Goal: Information Seeking & Learning: Compare options

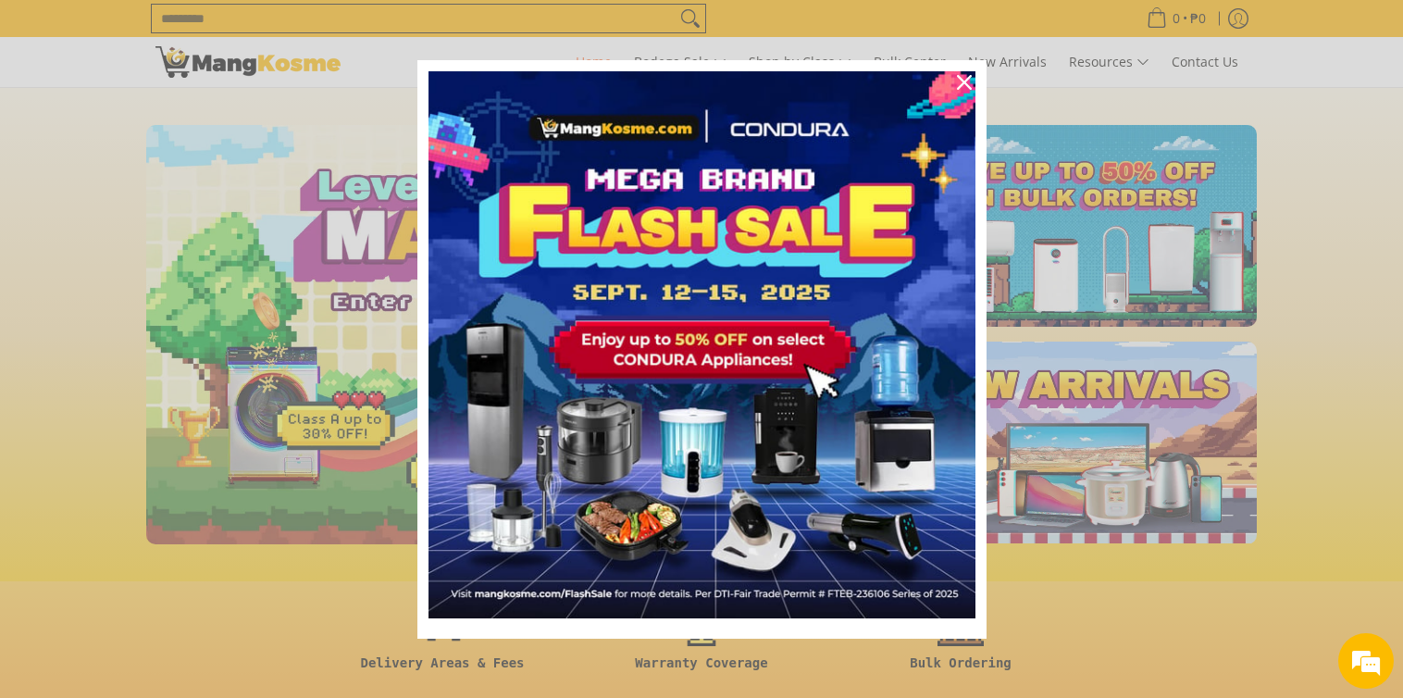
scroll to position [0, 736]
click at [971, 82] on div "Close" at bounding box center [965, 83] width 30 height 30
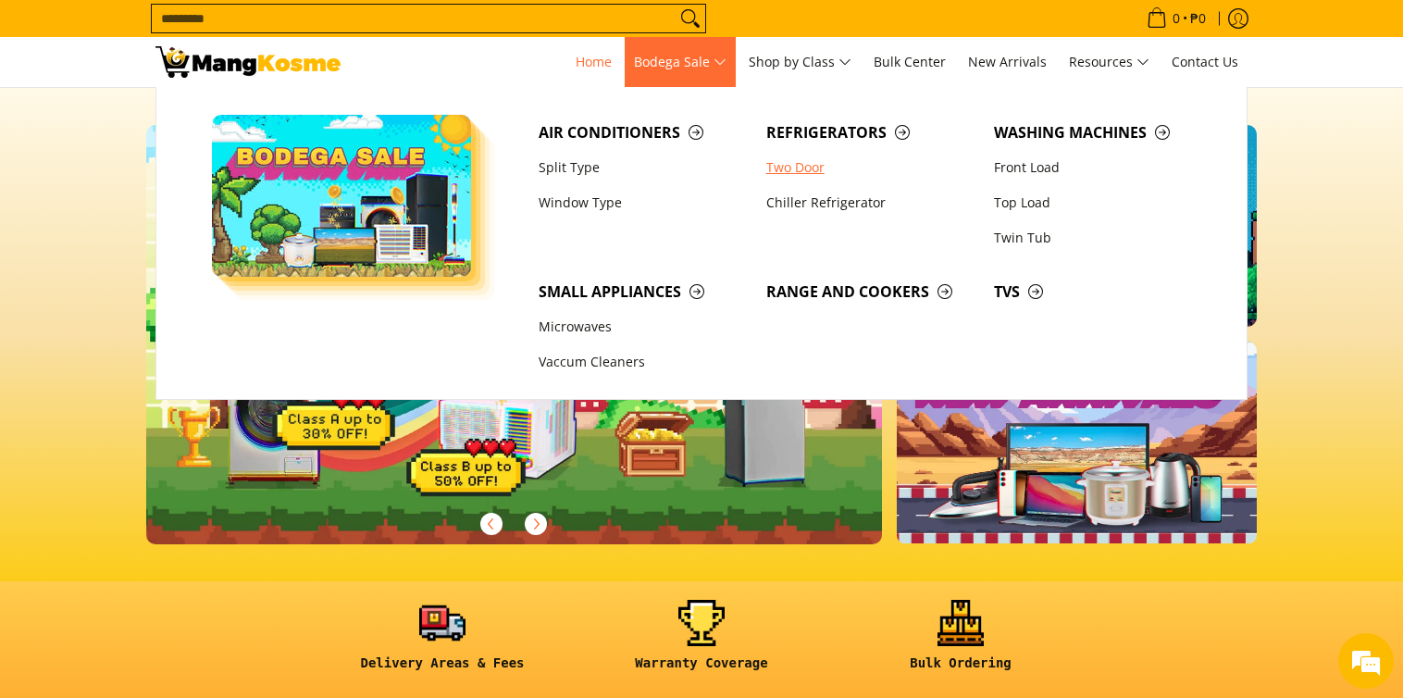
click at [824, 171] on link "Two Door" at bounding box center [871, 167] width 228 height 35
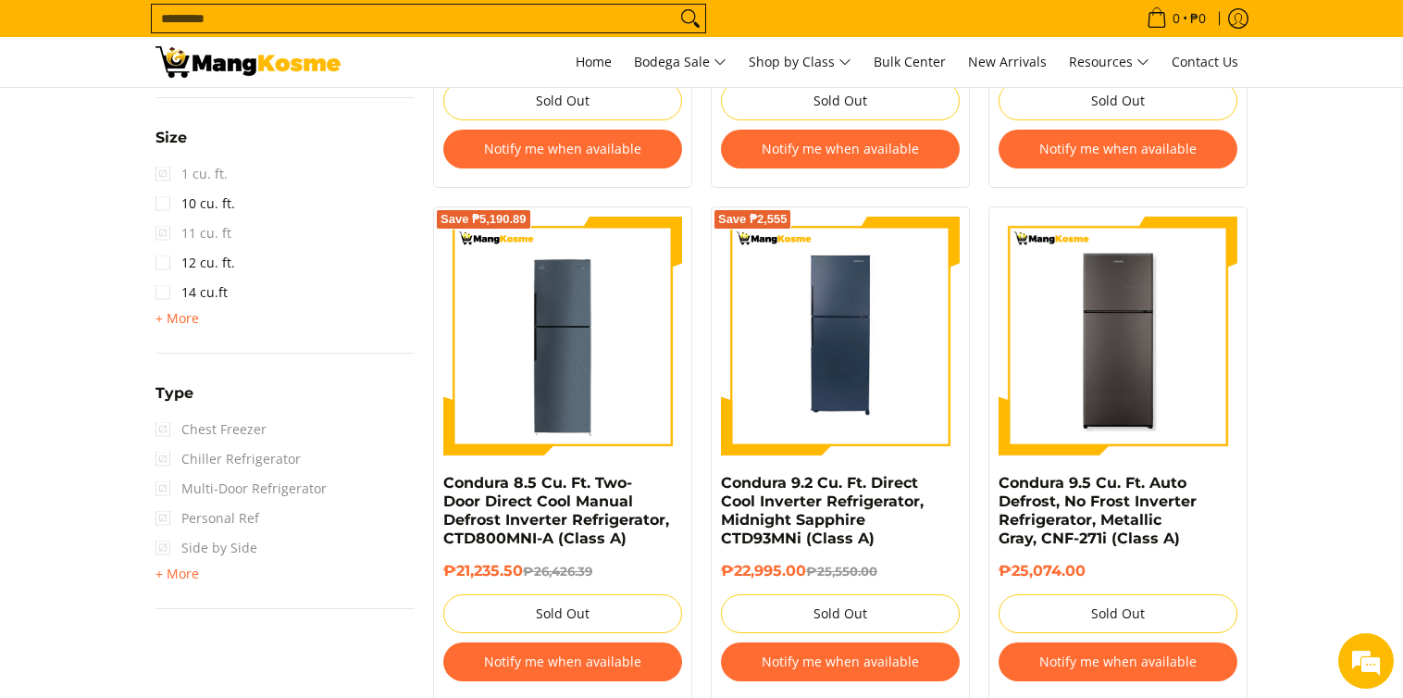
scroll to position [1110, 0]
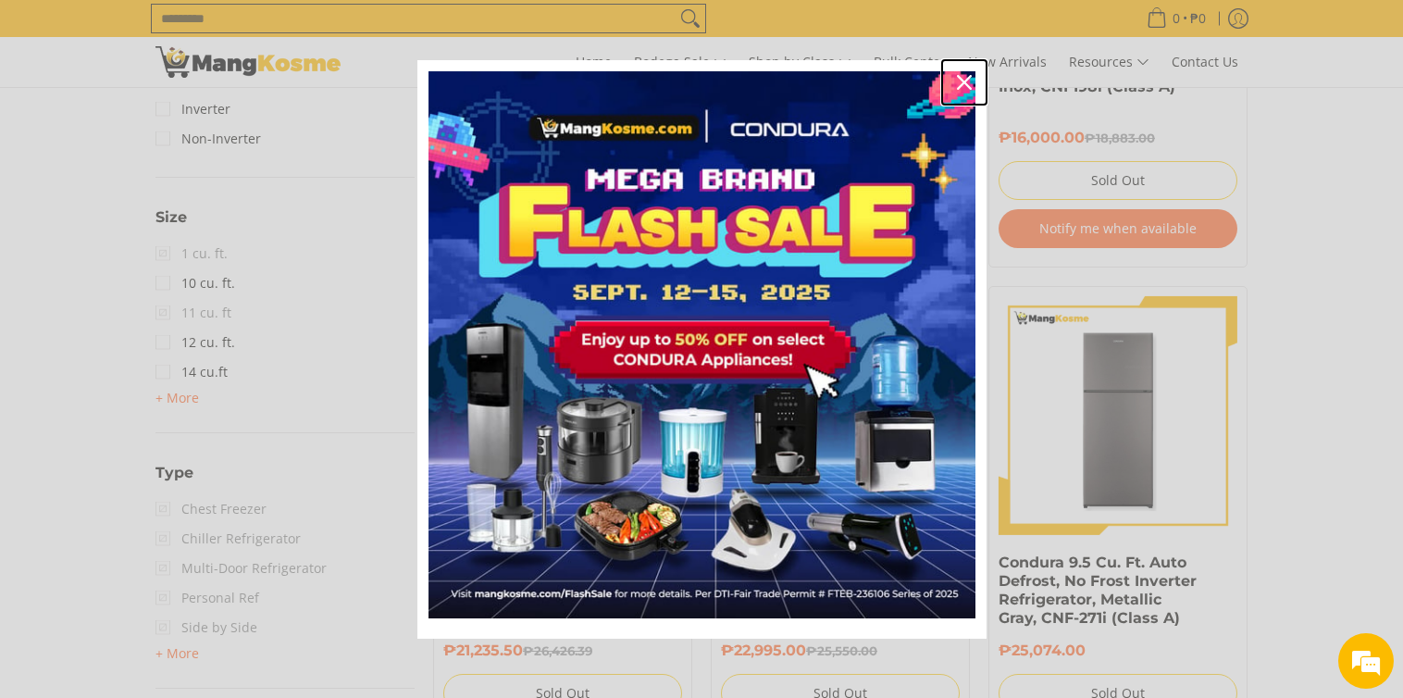
click at [962, 83] on icon "close icon" at bounding box center [964, 82] width 15 height 15
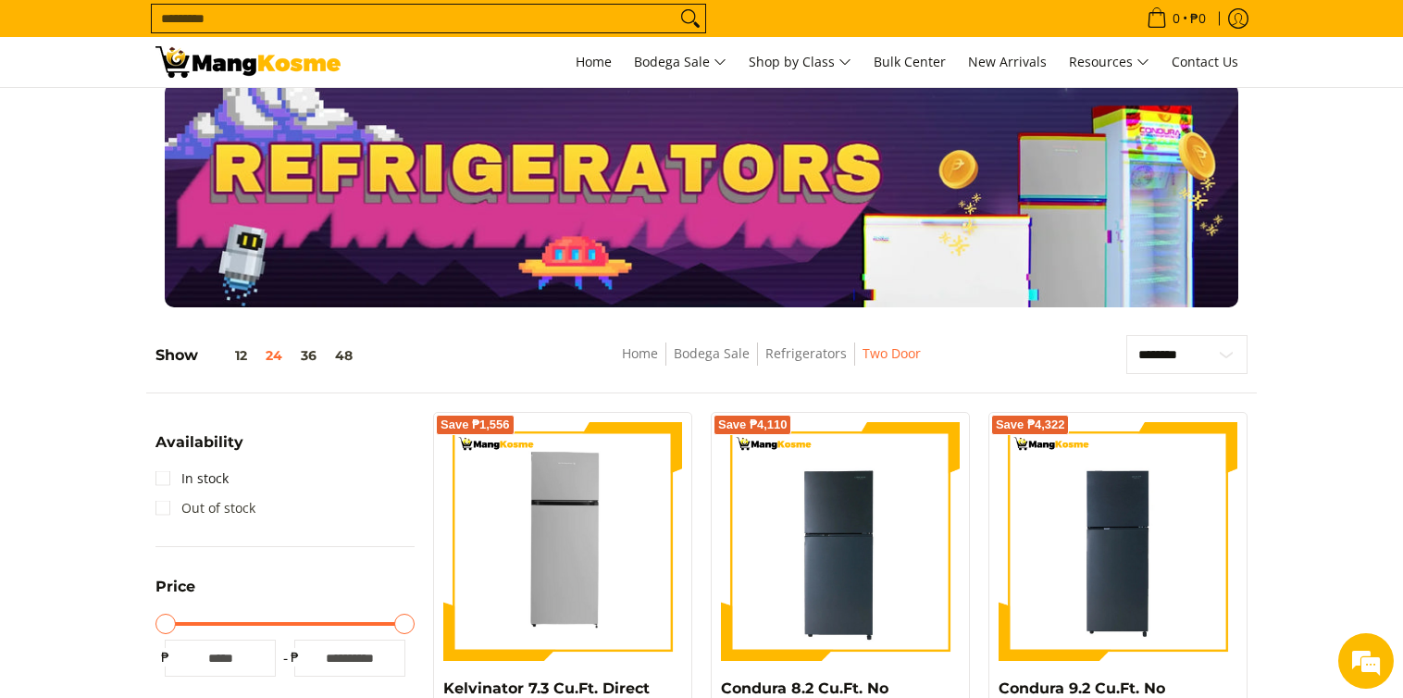
scroll to position [0, 0]
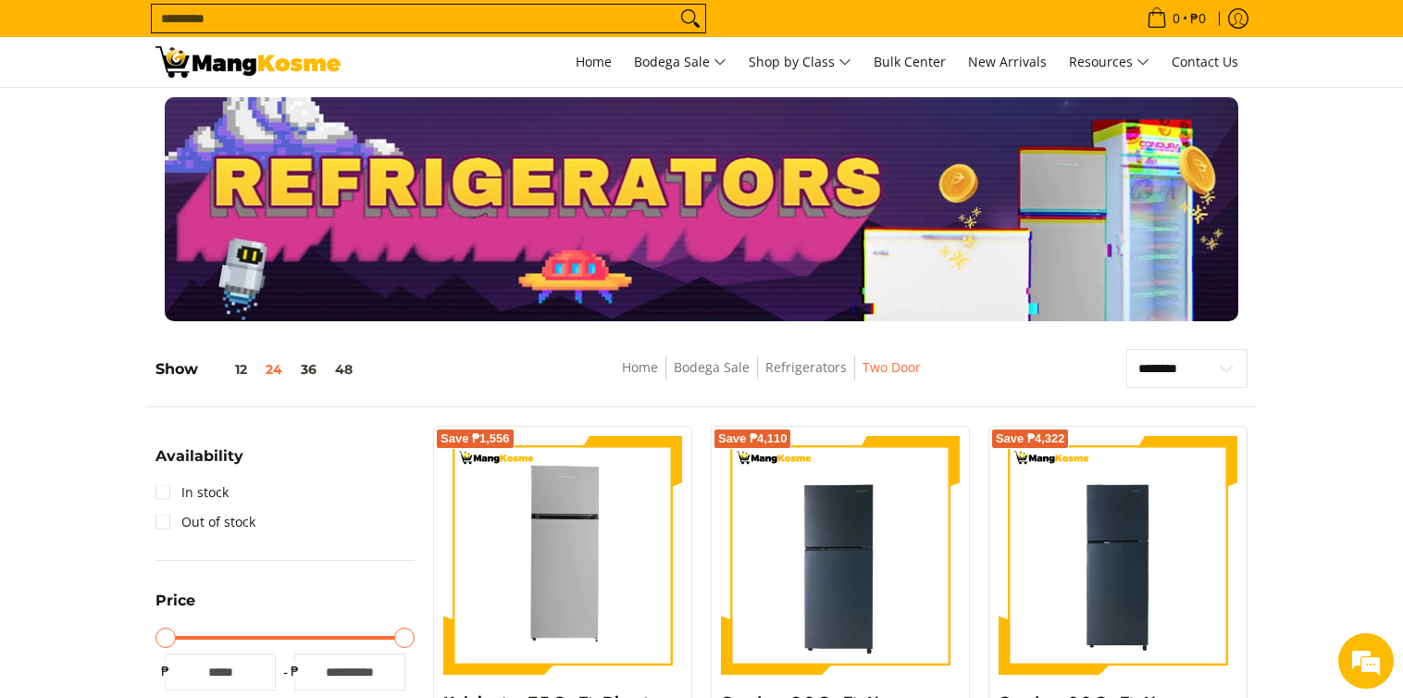
click at [1311, 196] on div at bounding box center [701, 209] width 1403 height 224
click at [600, 60] on span "Home" at bounding box center [594, 62] width 36 height 18
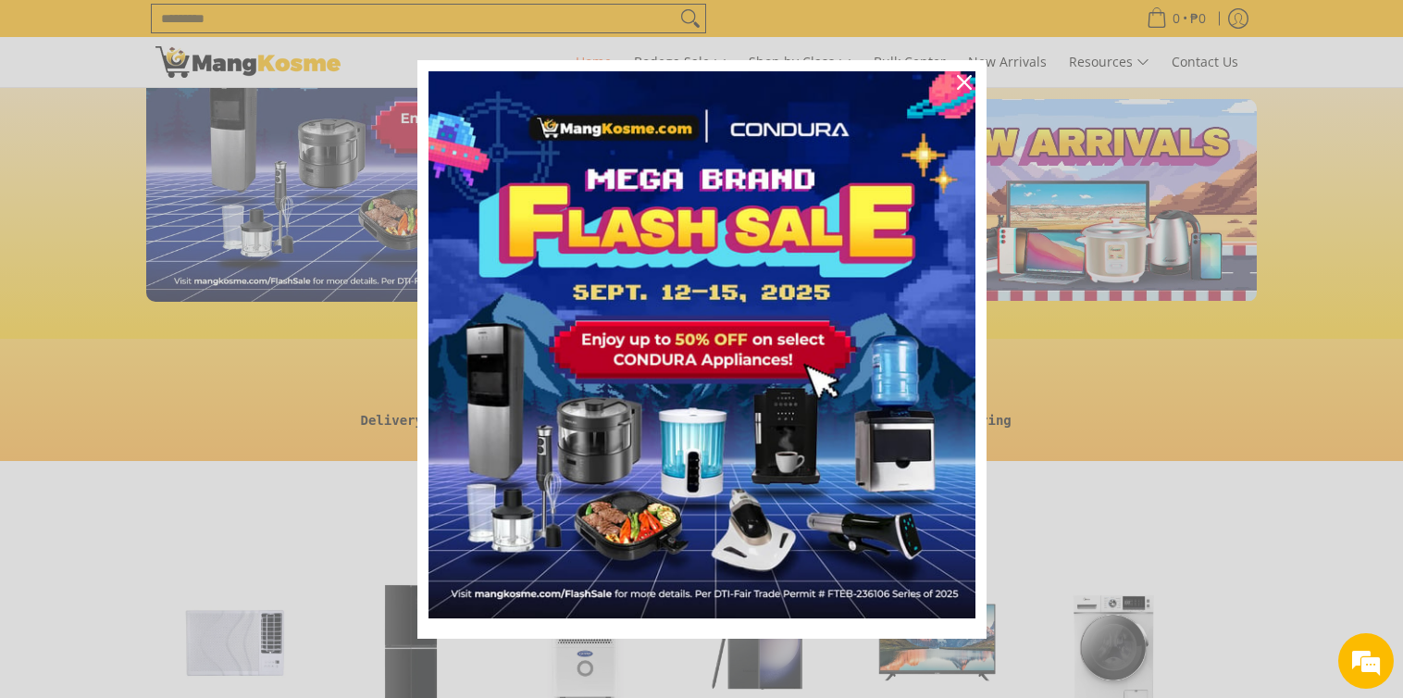
scroll to position [531, 0]
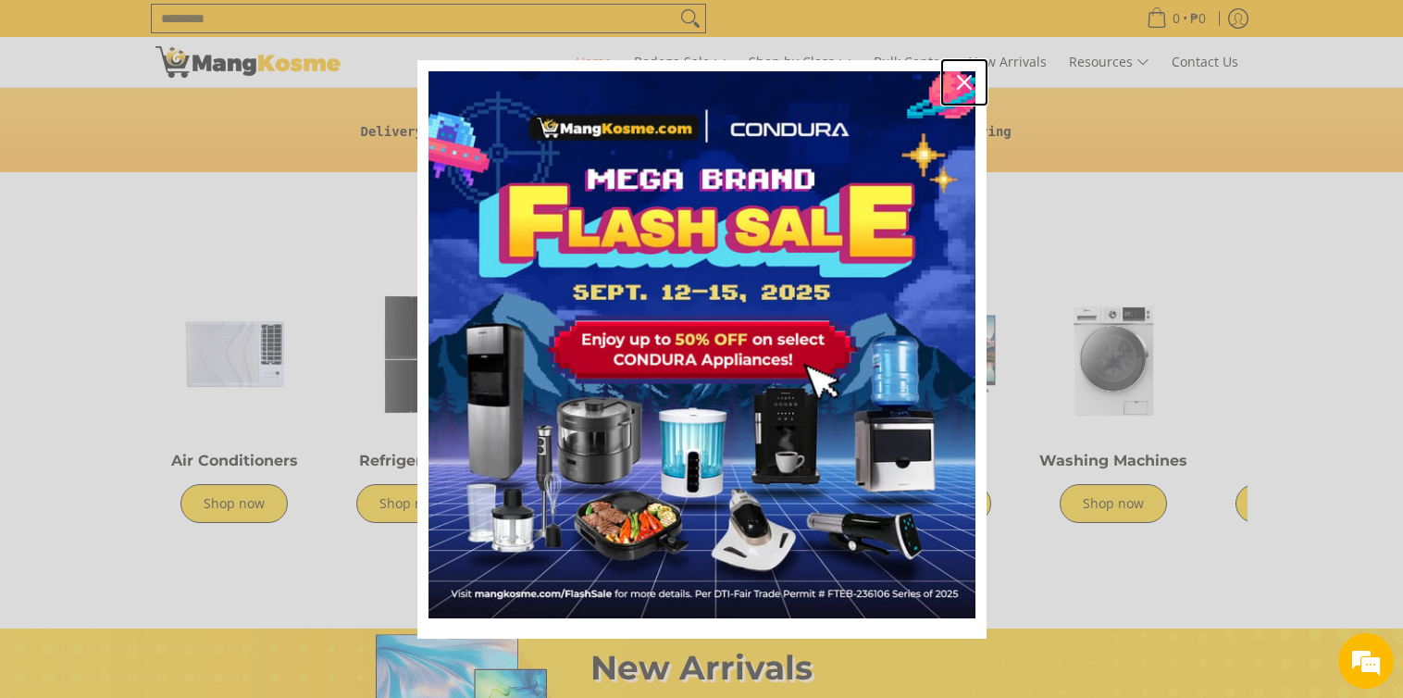
click at [974, 83] on div "Close" at bounding box center [965, 83] width 30 height 30
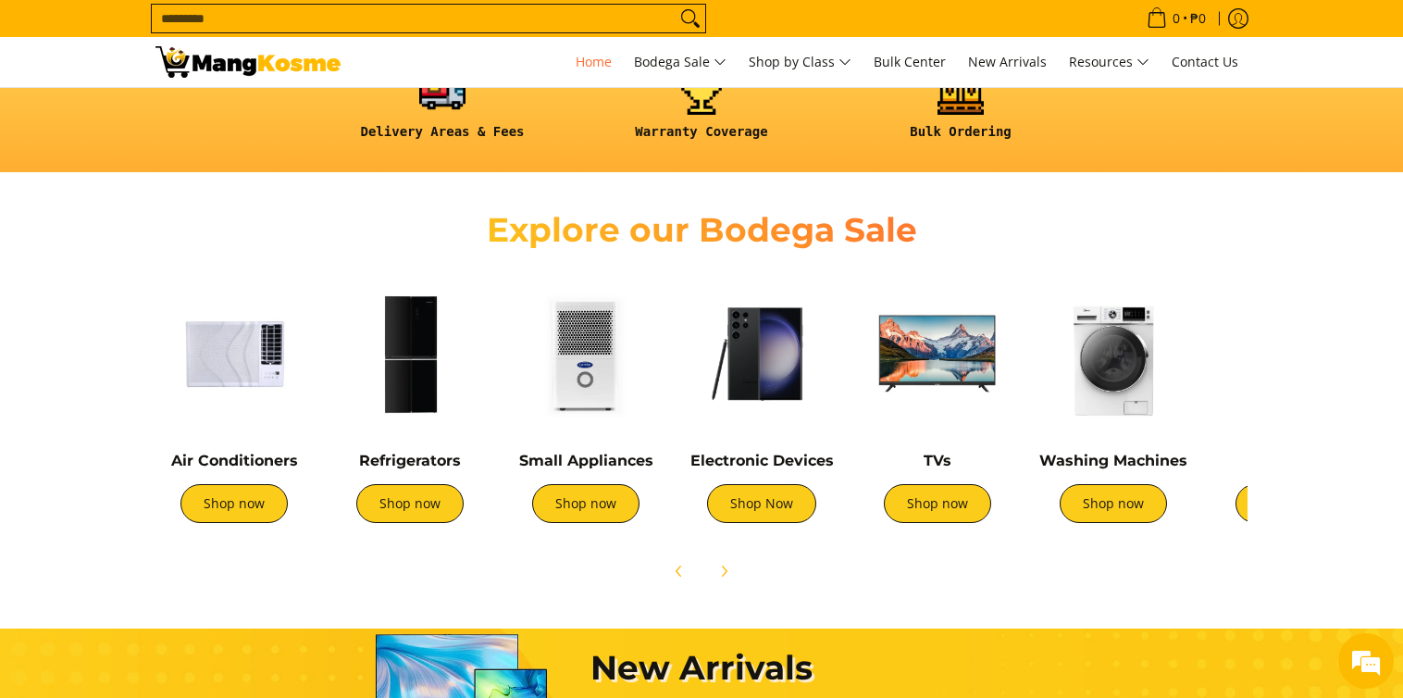
scroll to position [0, 736]
click at [441, 515] on link "Shop now" at bounding box center [409, 503] width 107 height 39
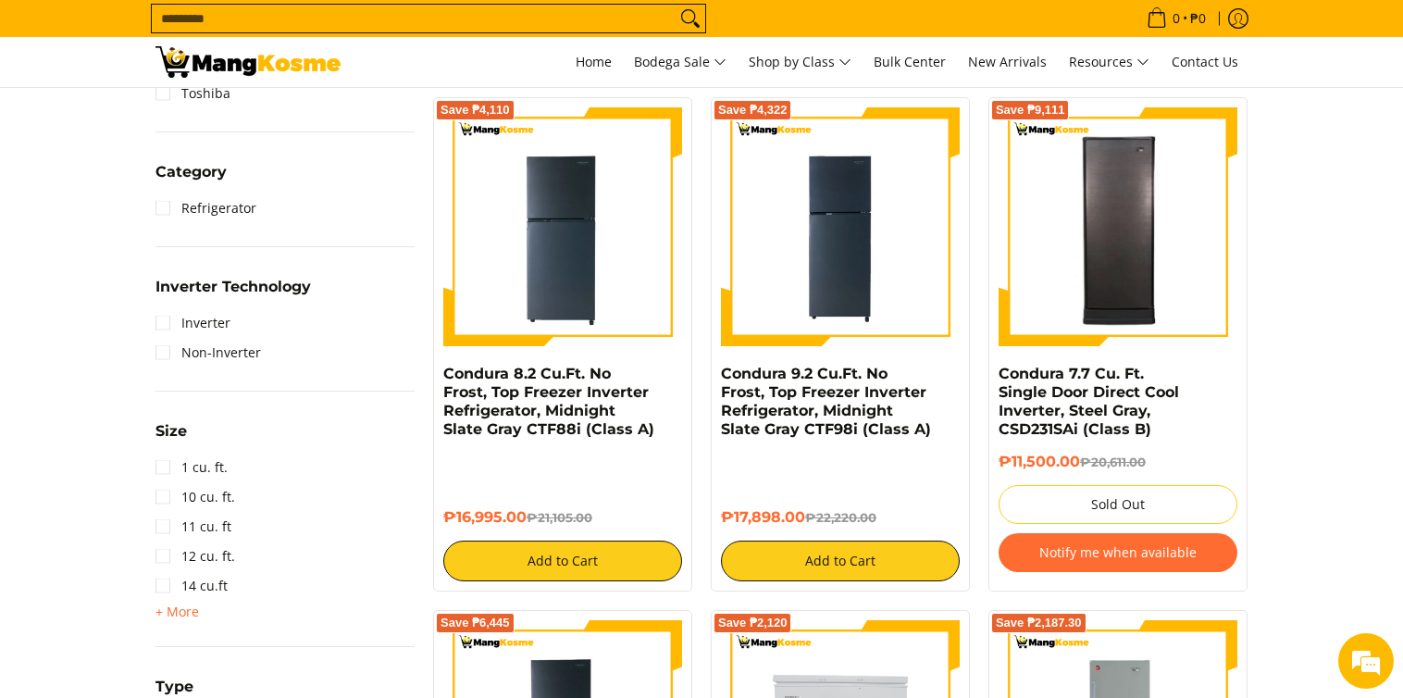
scroll to position [786, 0]
click at [171, 323] on link "Inverter" at bounding box center [192, 323] width 75 height 30
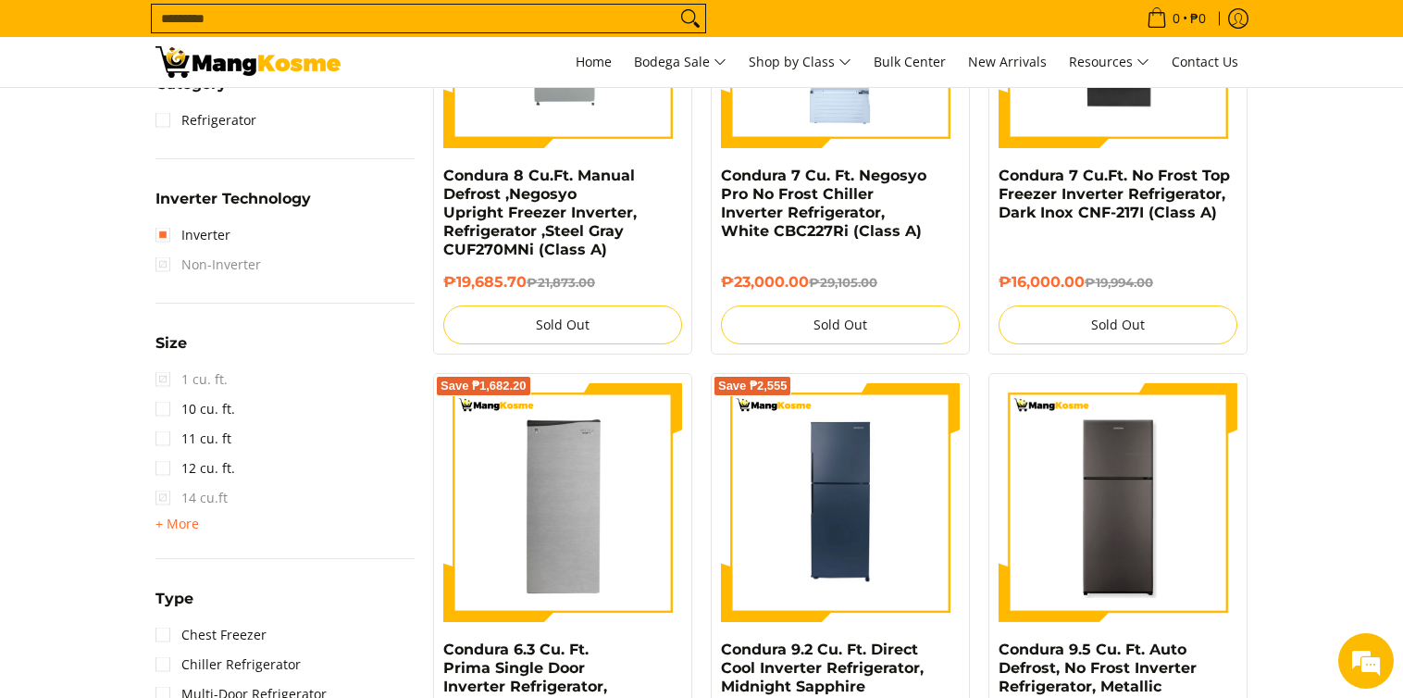
scroll to position [1003, 0]
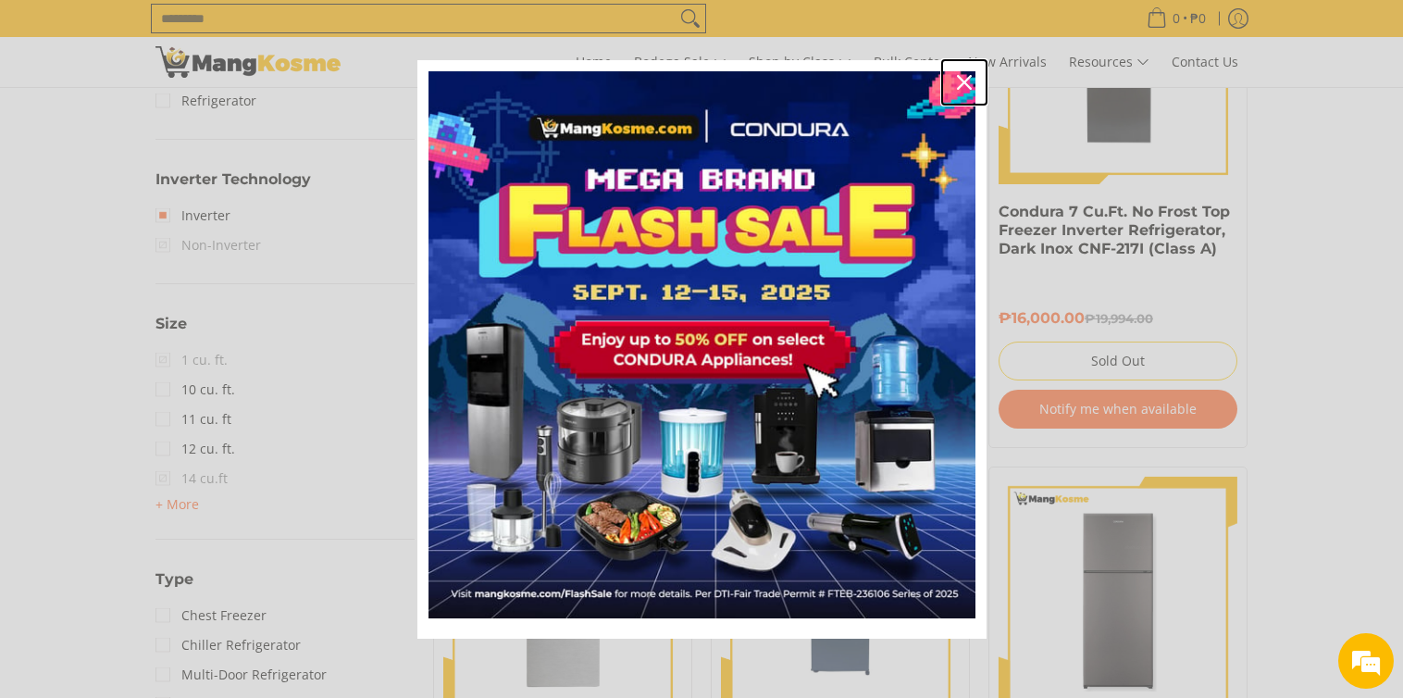
click at [971, 78] on div "Close" at bounding box center [965, 83] width 30 height 30
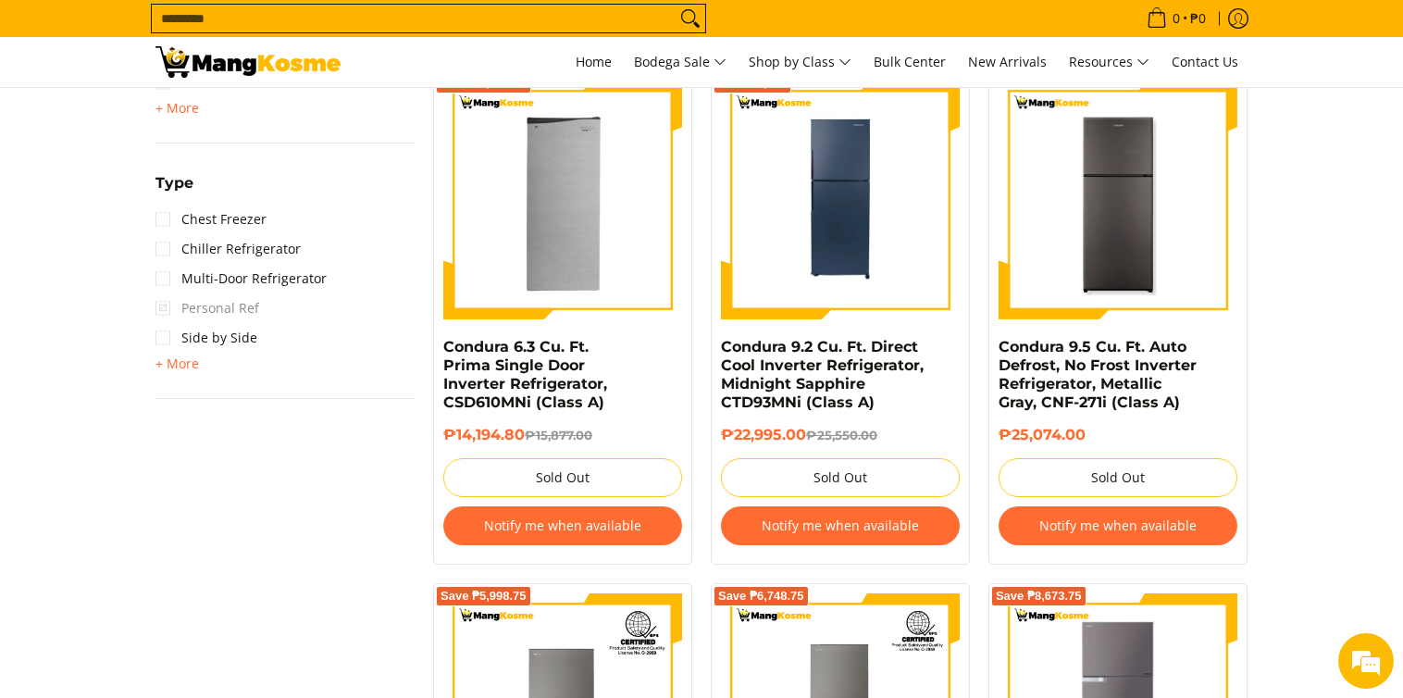
scroll to position [1392, 0]
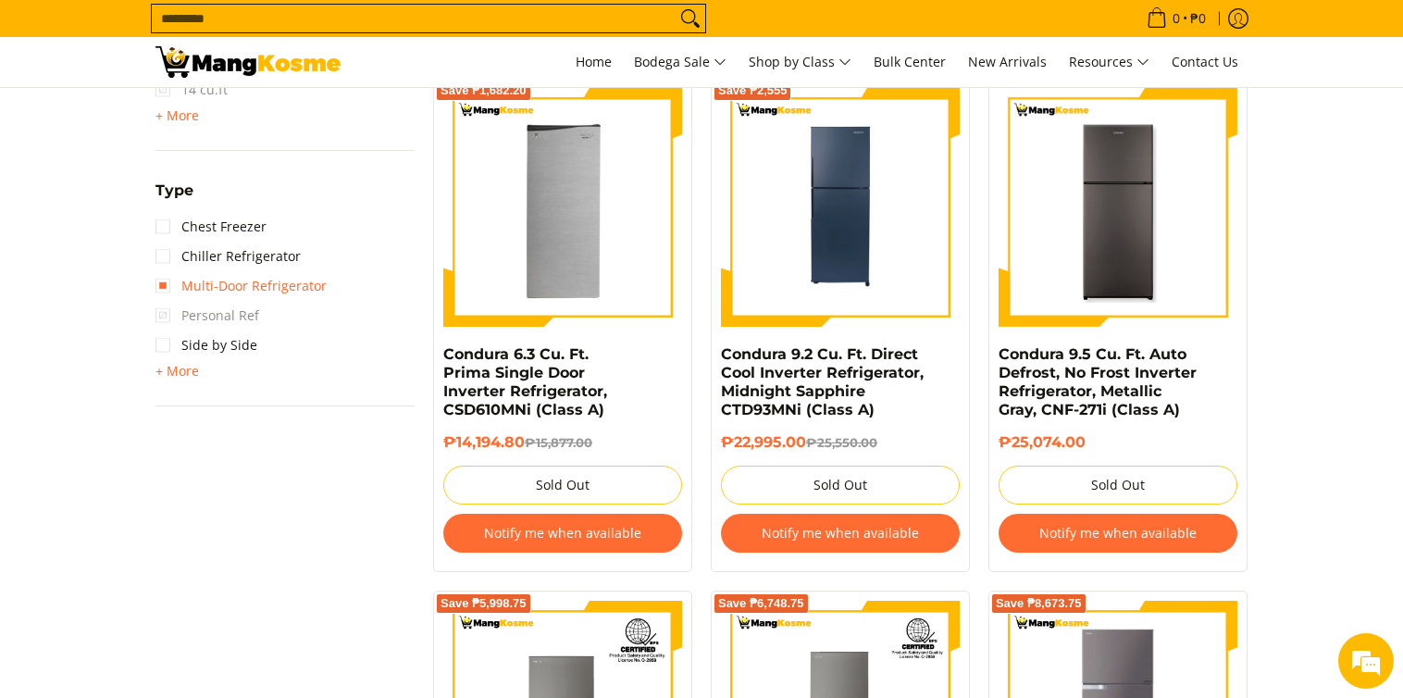
click at [262, 290] on link "Multi-Door Refrigerator" at bounding box center [240, 286] width 171 height 30
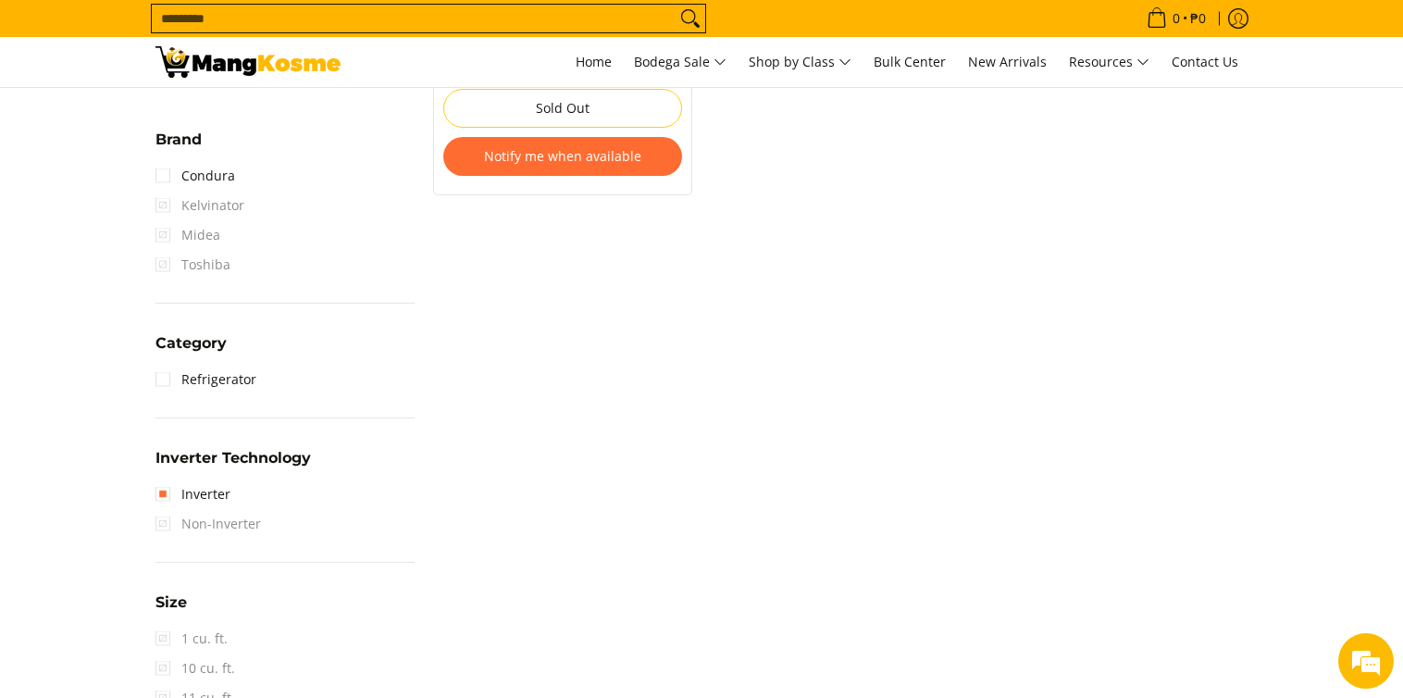
scroll to position [468, 0]
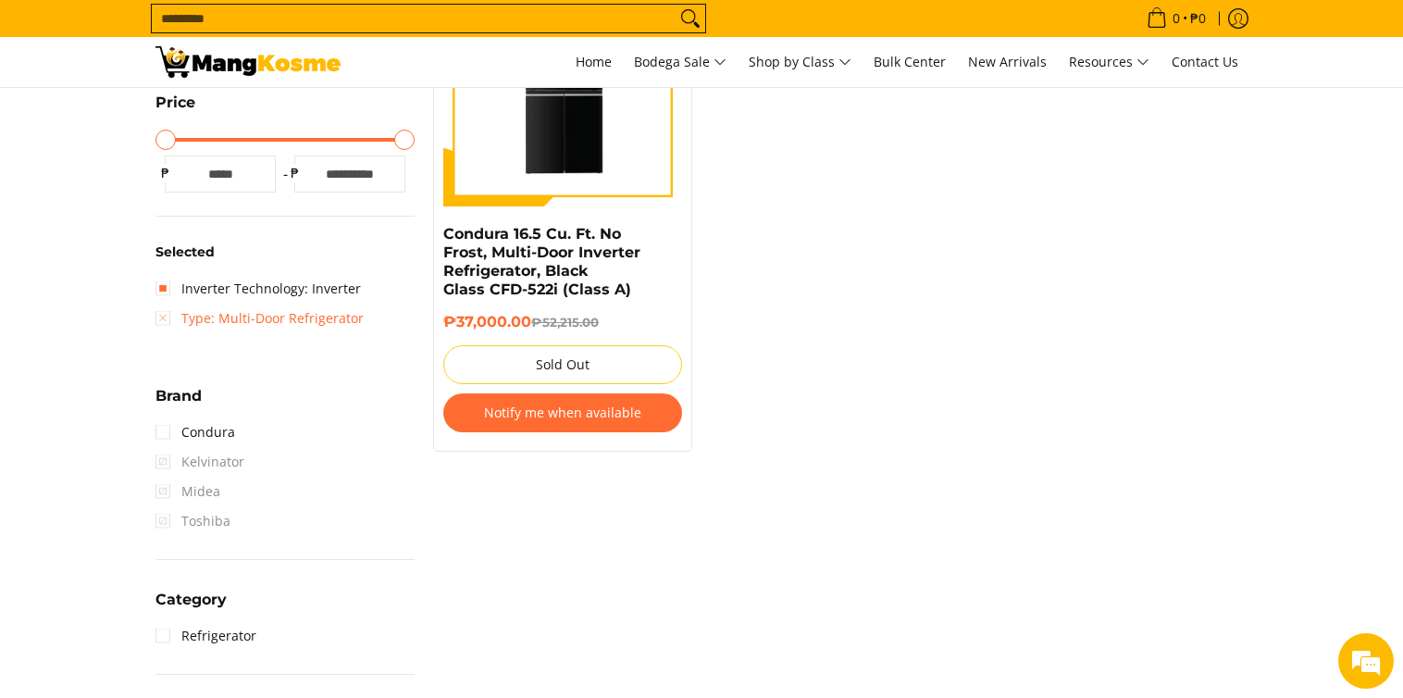
click at [261, 317] on link "Type: Multi-Door Refrigerator" at bounding box center [259, 319] width 208 height 30
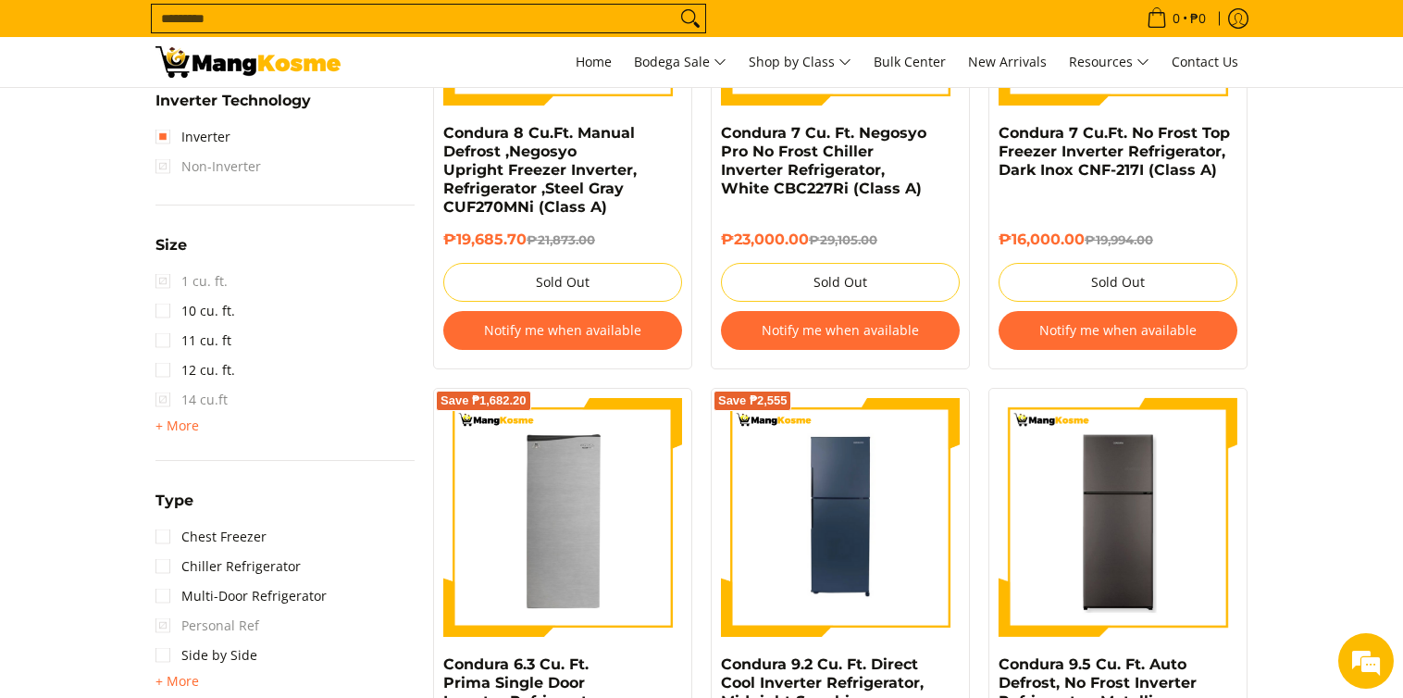
scroll to position [199, 0]
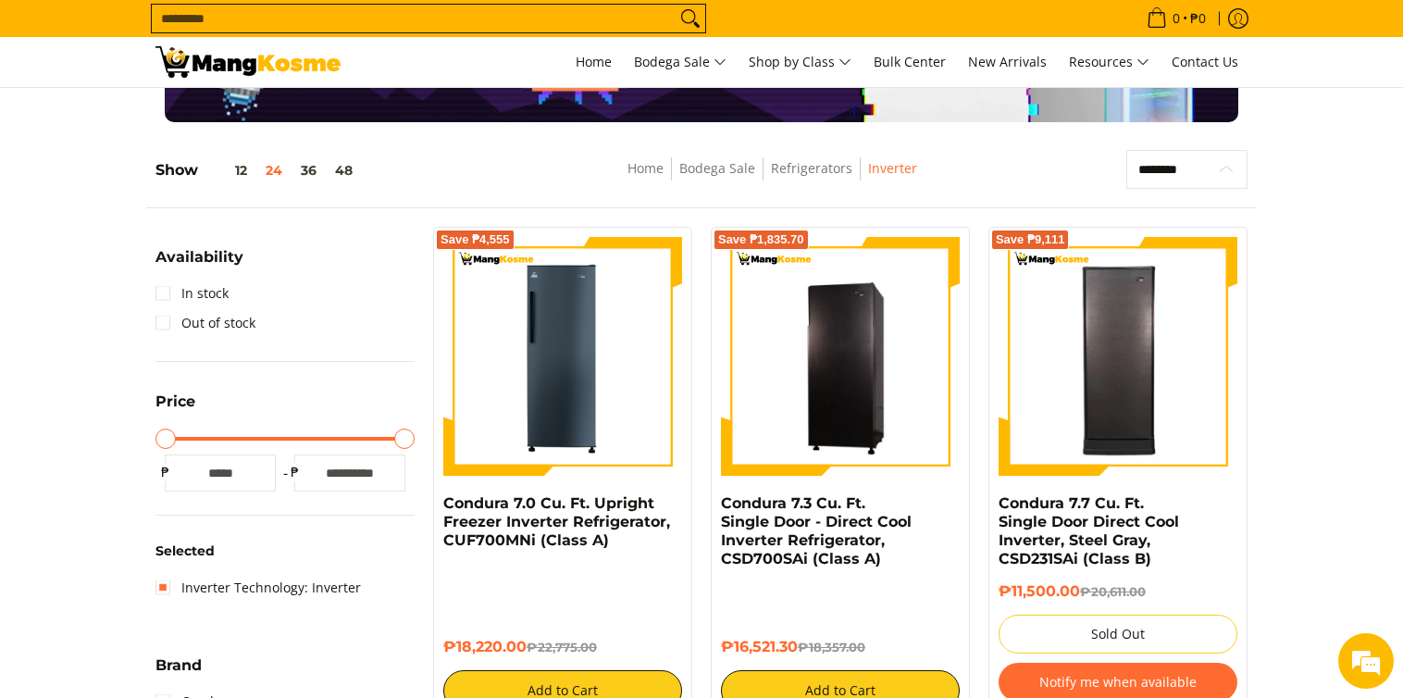
click at [1175, 173] on select "**********" at bounding box center [1186, 169] width 121 height 39
drag, startPoint x: 1339, startPoint y: 219, endPoint x: 1328, endPoint y: 217, distance: 11.3
click at [1216, 170] on select "**********" at bounding box center [1186, 169] width 121 height 39
select select "**********"
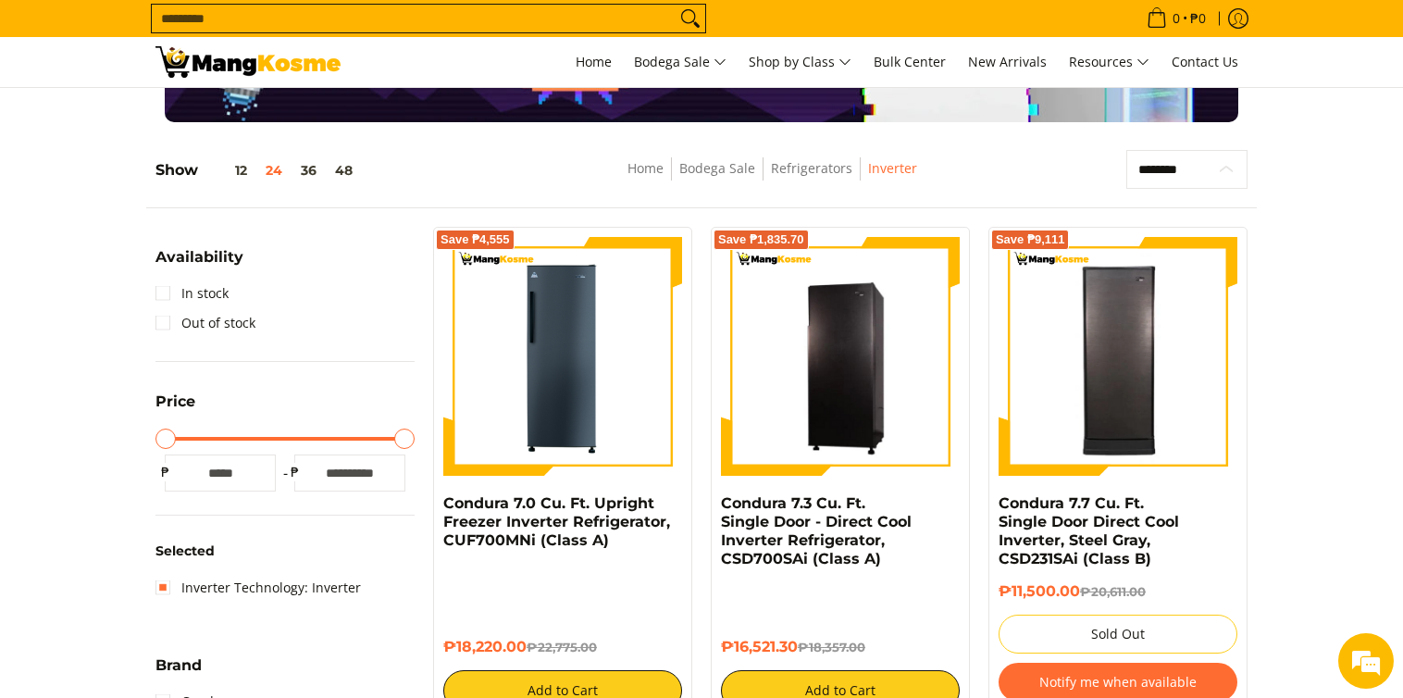
click at [1126, 150] on select "**********" at bounding box center [1186, 169] width 121 height 39
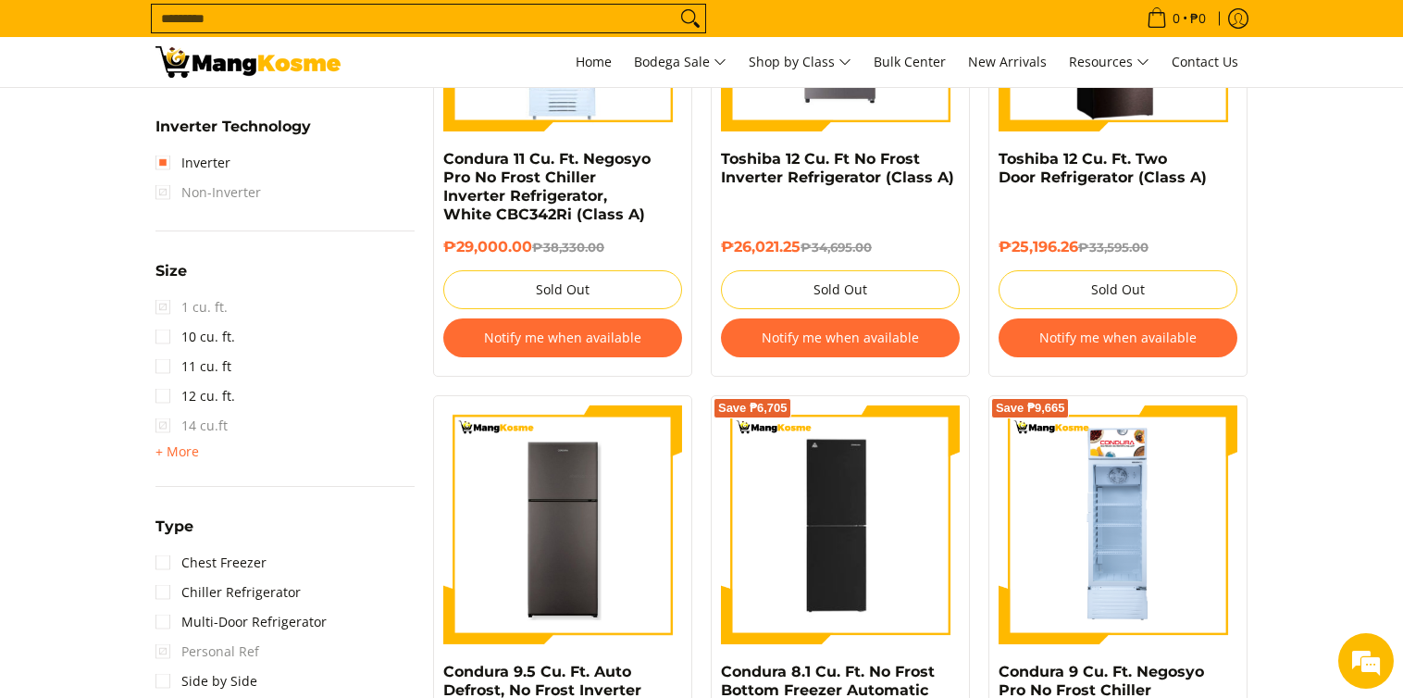
scroll to position [885, 0]
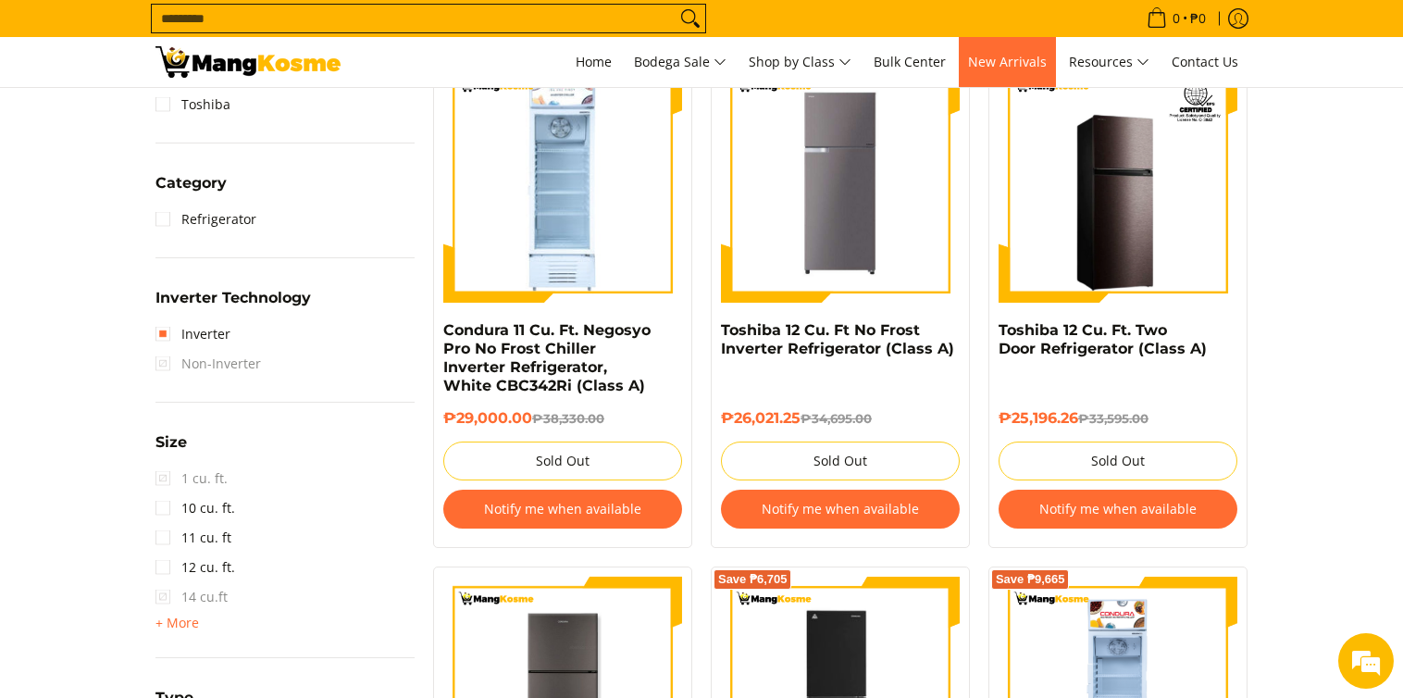
click at [1027, 68] on span "New Arrivals" at bounding box center [1007, 62] width 79 height 18
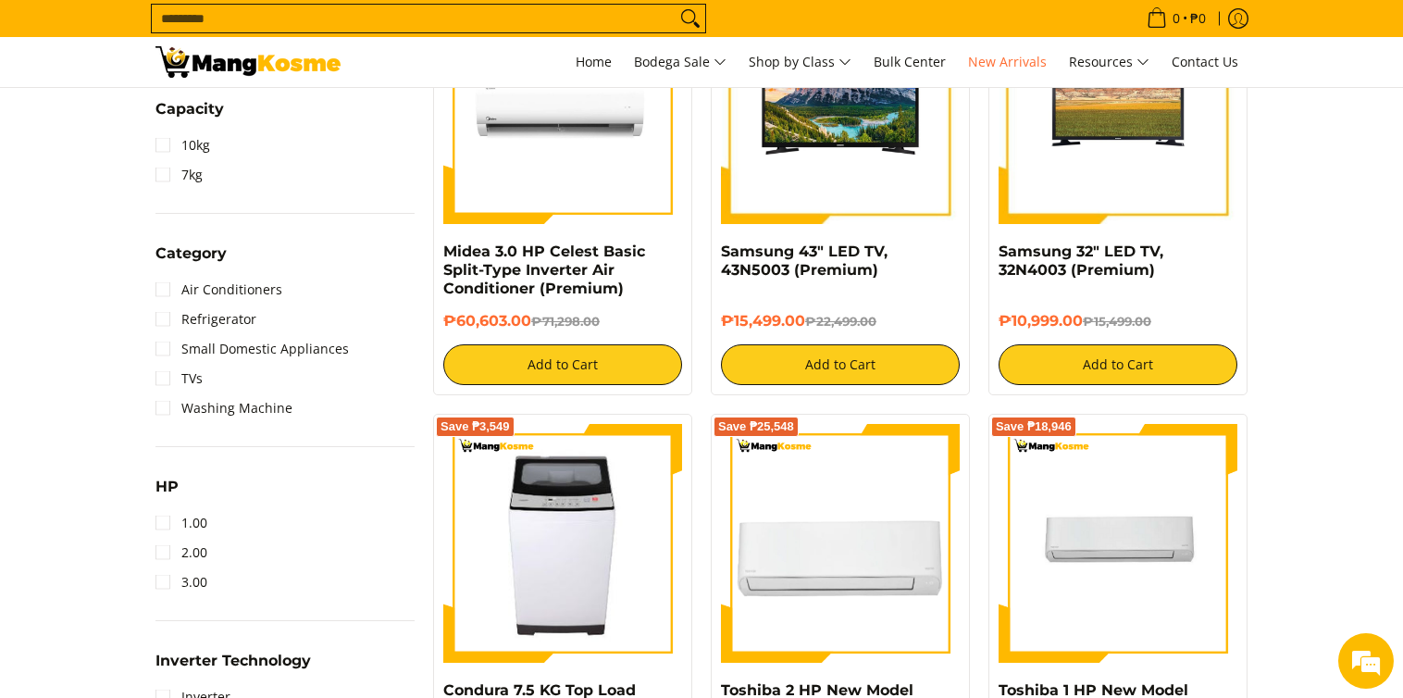
scroll to position [894, 0]
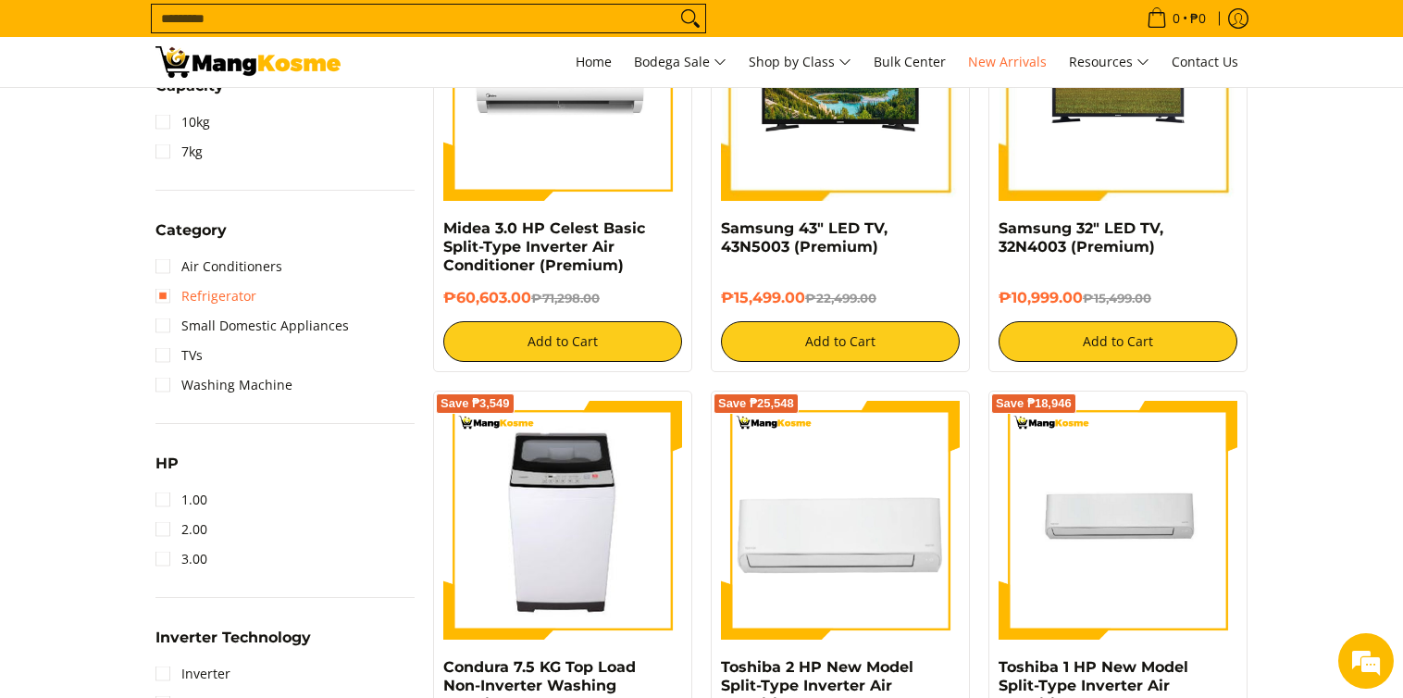
click at [233, 293] on link "Refrigerator" at bounding box center [205, 296] width 101 height 30
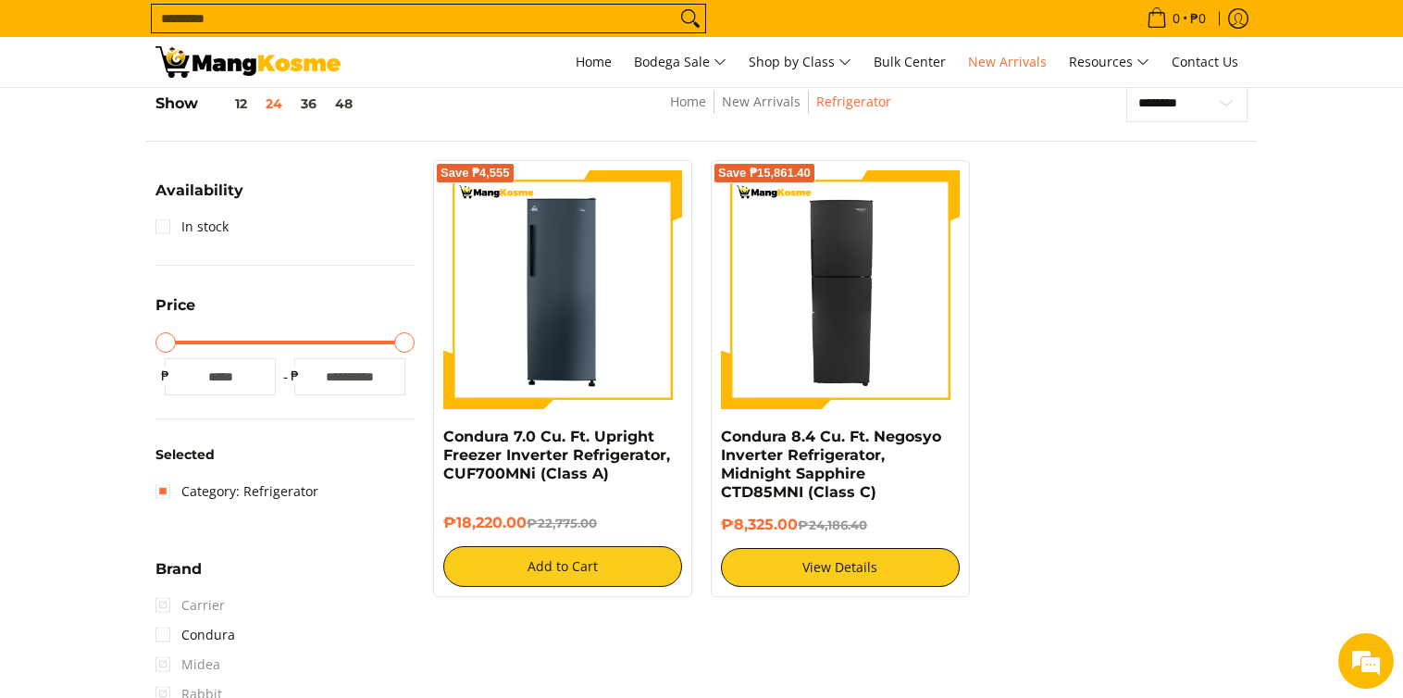
scroll to position [261, 0]
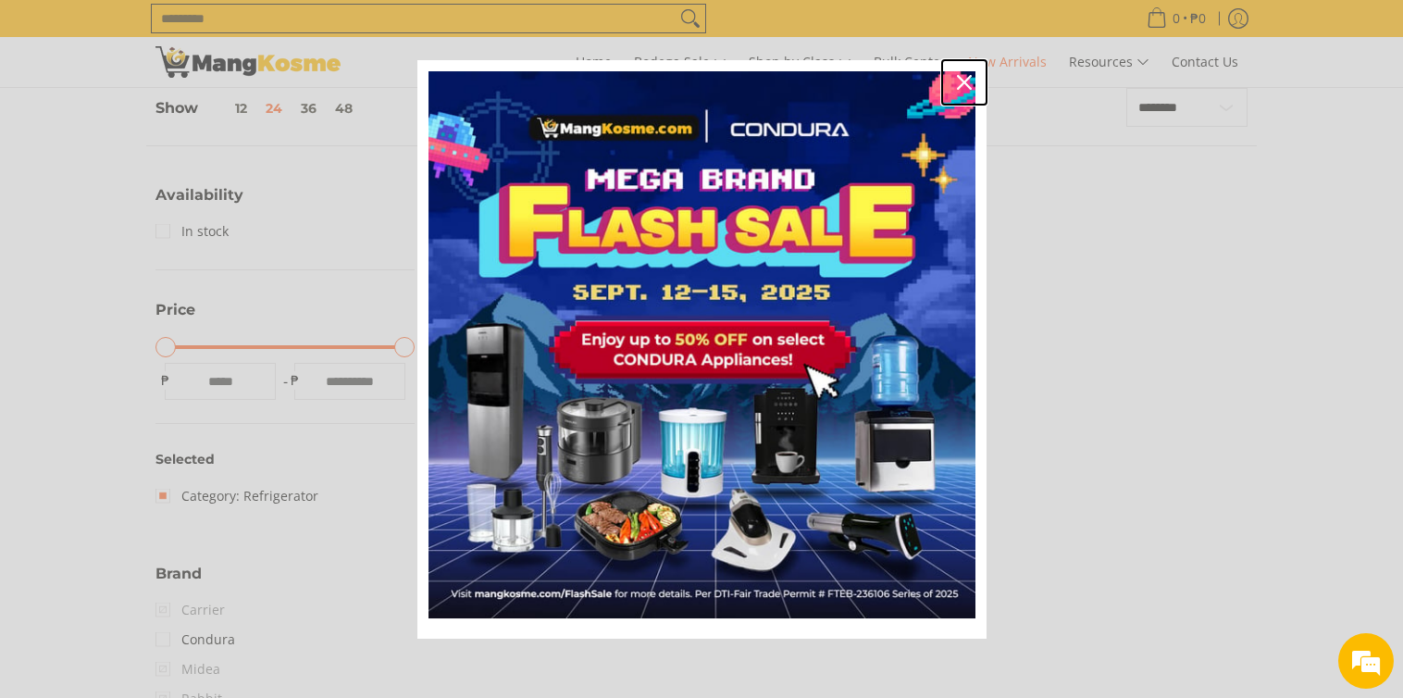
click at [962, 83] on icon "close icon" at bounding box center [964, 82] width 15 height 15
